Goal: Task Accomplishment & Management: Manage account settings

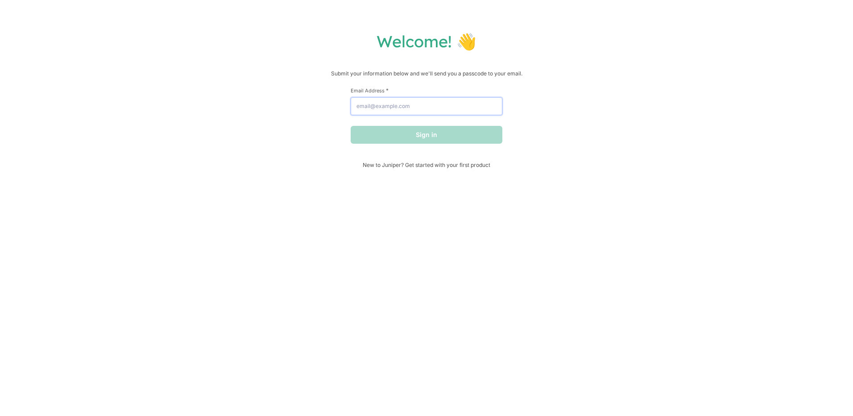
click at [436, 109] on input "Email Address *" at bounding box center [427, 106] width 152 height 18
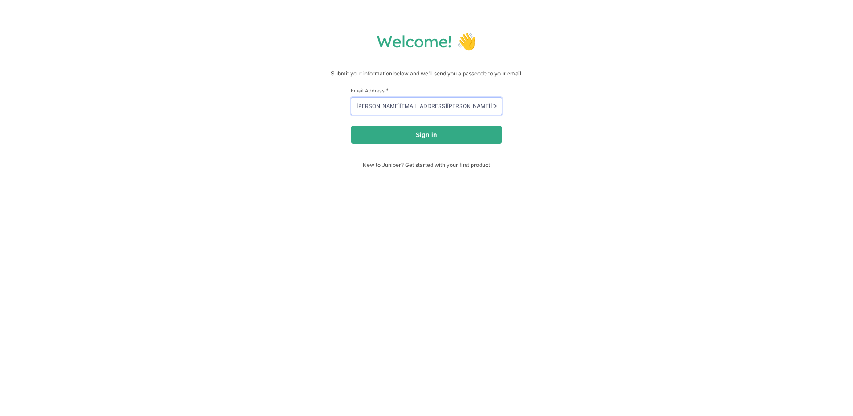
type input "[PERSON_NAME][EMAIL_ADDRESS][PERSON_NAME][DOMAIN_NAME]"
click at [351, 126] on button "Sign in" at bounding box center [427, 135] width 152 height 18
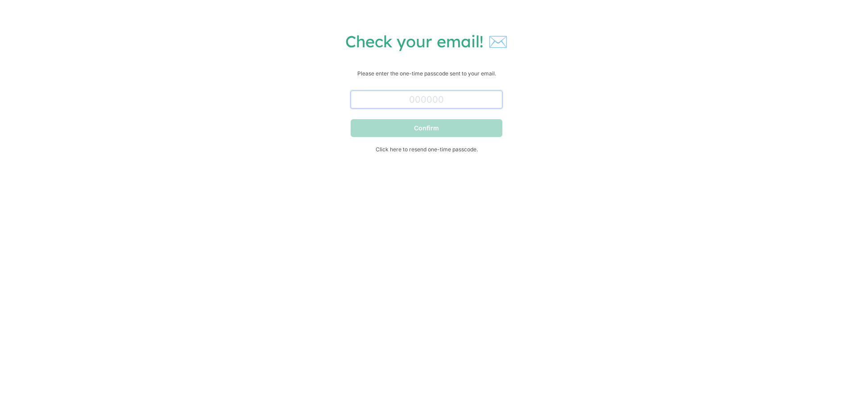
click at [414, 98] on input "text" at bounding box center [427, 100] width 152 height 18
type input "040090"
click at [423, 132] on button "Confirm" at bounding box center [427, 128] width 152 height 18
